Goal: Transaction & Acquisition: Download file/media

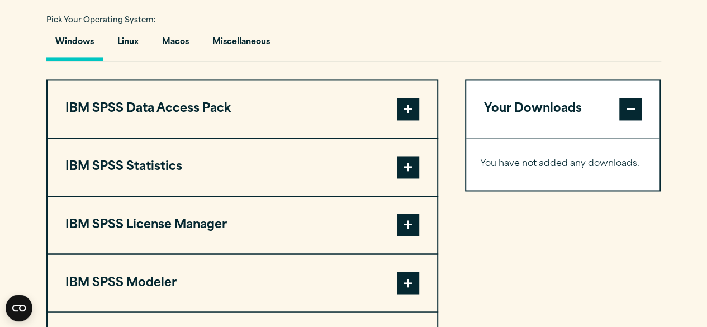
scroll to position [825, 0]
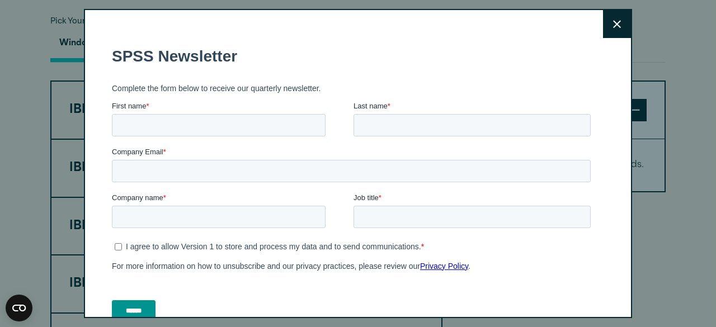
click at [613, 23] on icon at bounding box center [617, 24] width 8 height 8
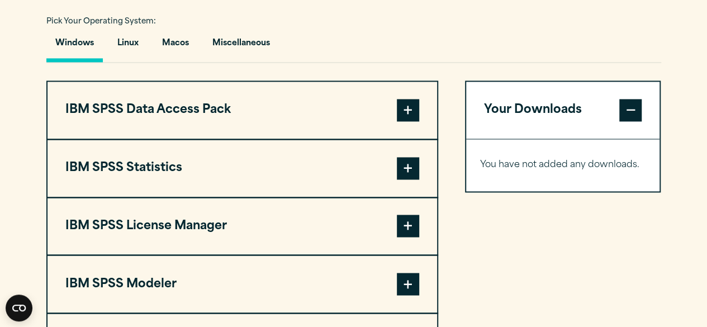
click at [408, 171] on span at bounding box center [408, 168] width 22 height 22
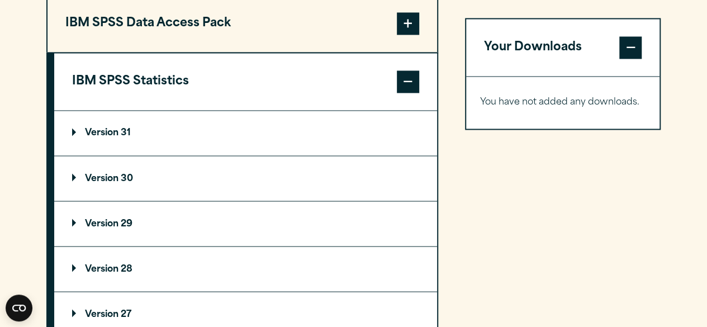
scroll to position [919, 0]
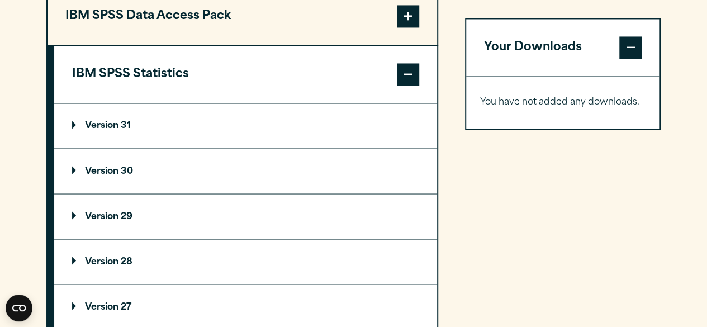
click at [159, 178] on summary "Version 30" at bounding box center [245, 171] width 383 height 45
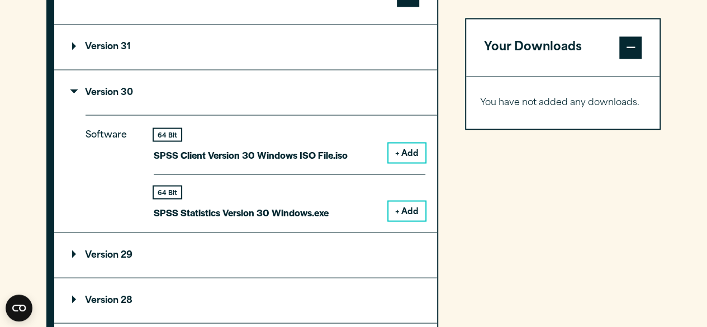
scroll to position [1001, 0]
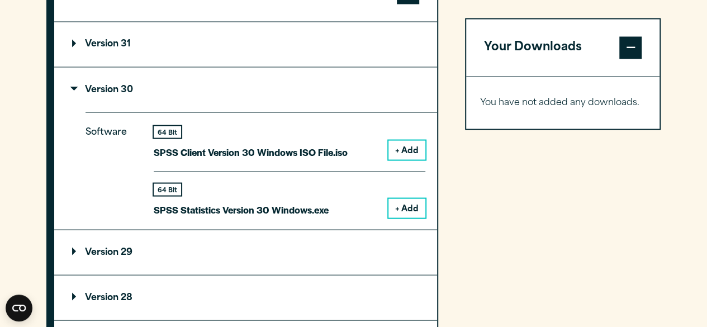
click at [409, 206] on button "+ Add" at bounding box center [407, 208] width 37 height 19
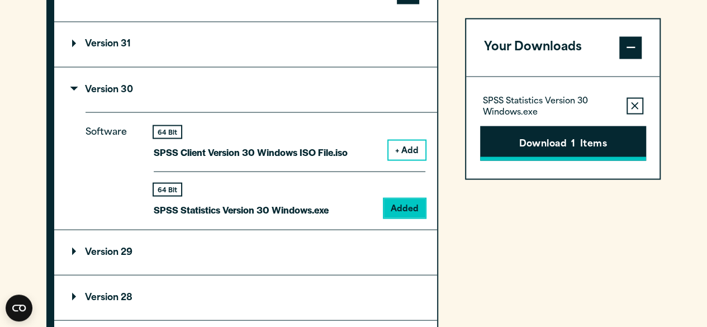
click at [566, 149] on button "Download 1 Items" at bounding box center [563, 143] width 166 height 35
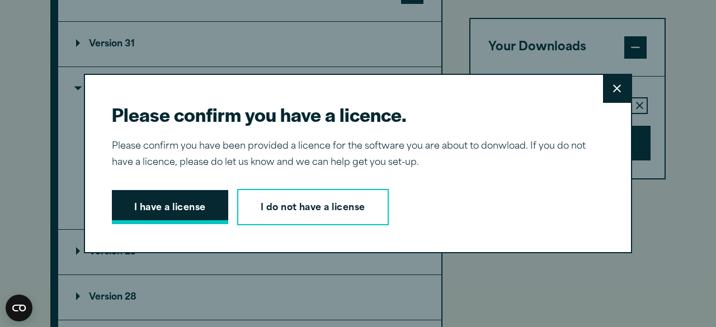
click at [179, 207] on button "I have a license" at bounding box center [170, 207] width 116 height 35
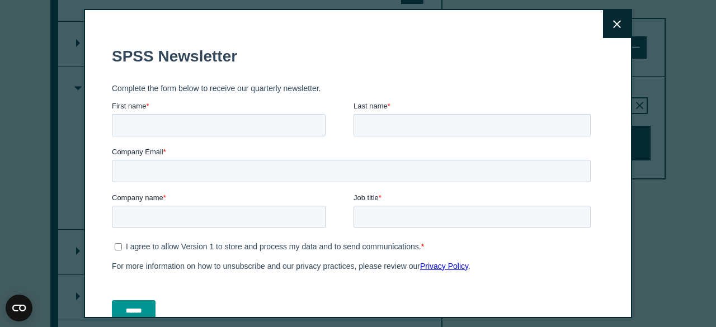
click at [603, 23] on button "Close" at bounding box center [617, 24] width 28 height 28
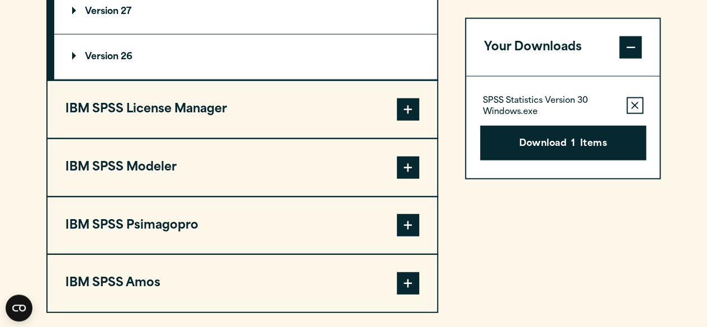
scroll to position [1331, 0]
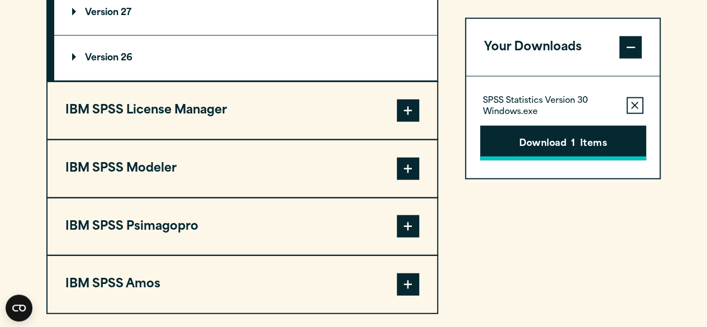
click at [575, 148] on span "1" at bounding box center [574, 144] width 4 height 15
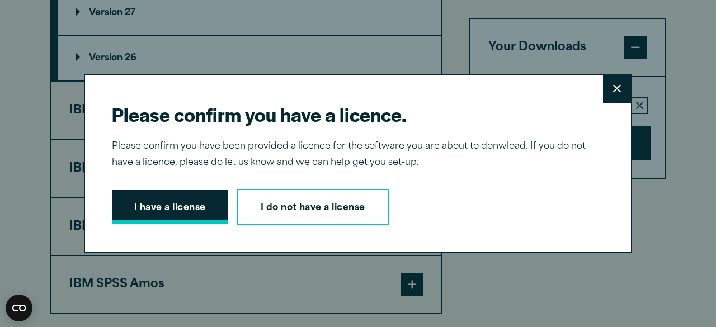
click at [182, 206] on button "I have a license" at bounding box center [170, 207] width 116 height 35
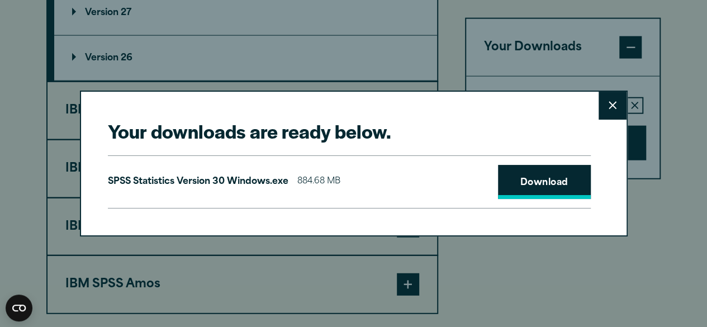
click at [538, 183] on link "Download" at bounding box center [544, 182] width 93 height 35
click at [622, 103] on button "Close" at bounding box center [613, 106] width 28 height 28
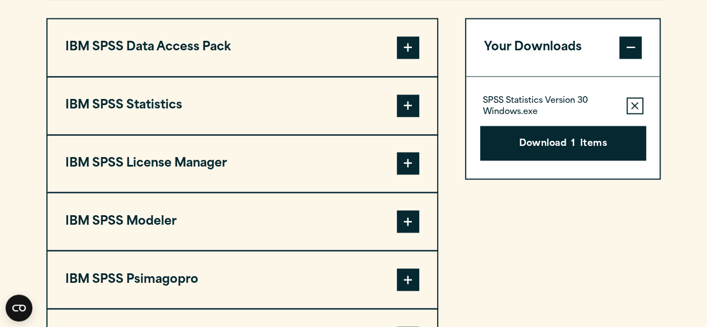
scroll to position [886, 0]
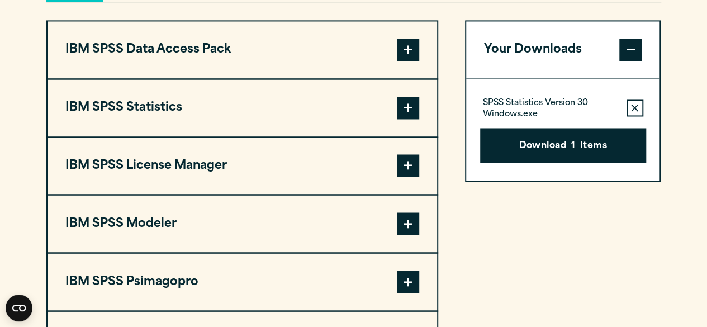
click at [177, 109] on button "IBM SPSS Statistics" at bounding box center [243, 107] width 390 height 57
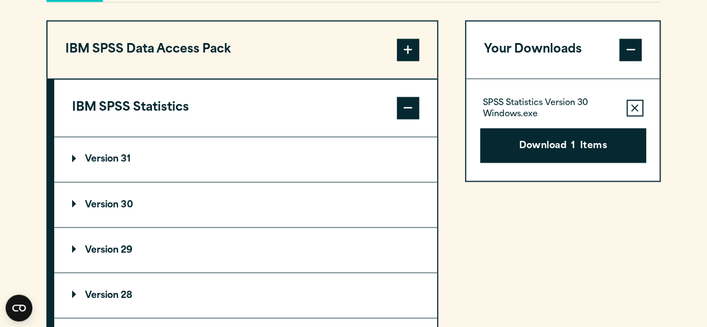
click at [124, 206] on p "Version 30" at bounding box center [102, 204] width 61 height 9
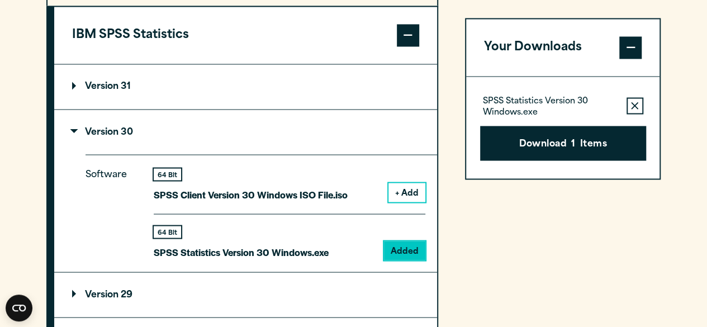
scroll to position [972, 0]
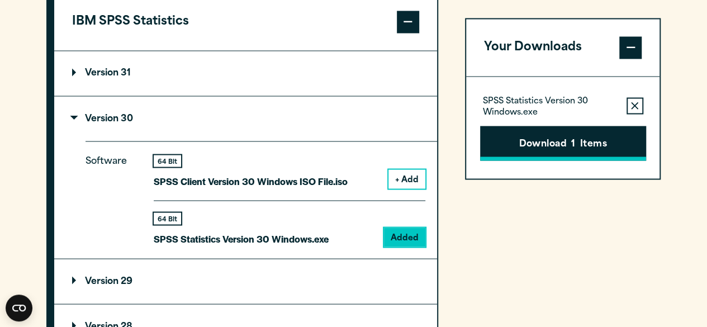
click at [554, 140] on button "Download 1 Items" at bounding box center [563, 143] width 166 height 35
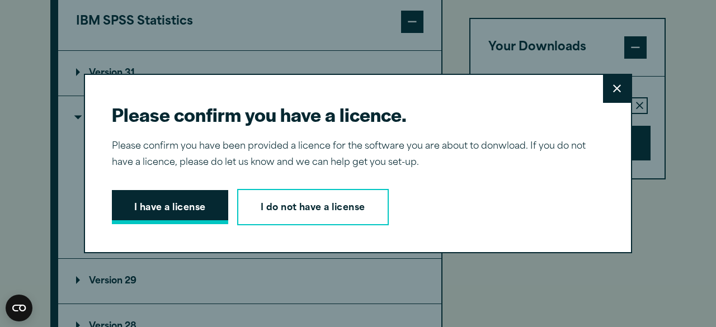
click at [159, 210] on button "I have a license" at bounding box center [170, 207] width 116 height 35
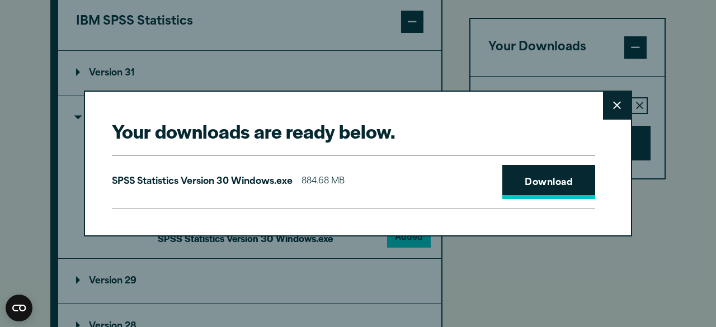
click at [524, 182] on link "Download" at bounding box center [548, 182] width 93 height 35
click at [607, 100] on button "Close" at bounding box center [617, 106] width 28 height 28
